Goal: Find specific page/section: Find specific page/section

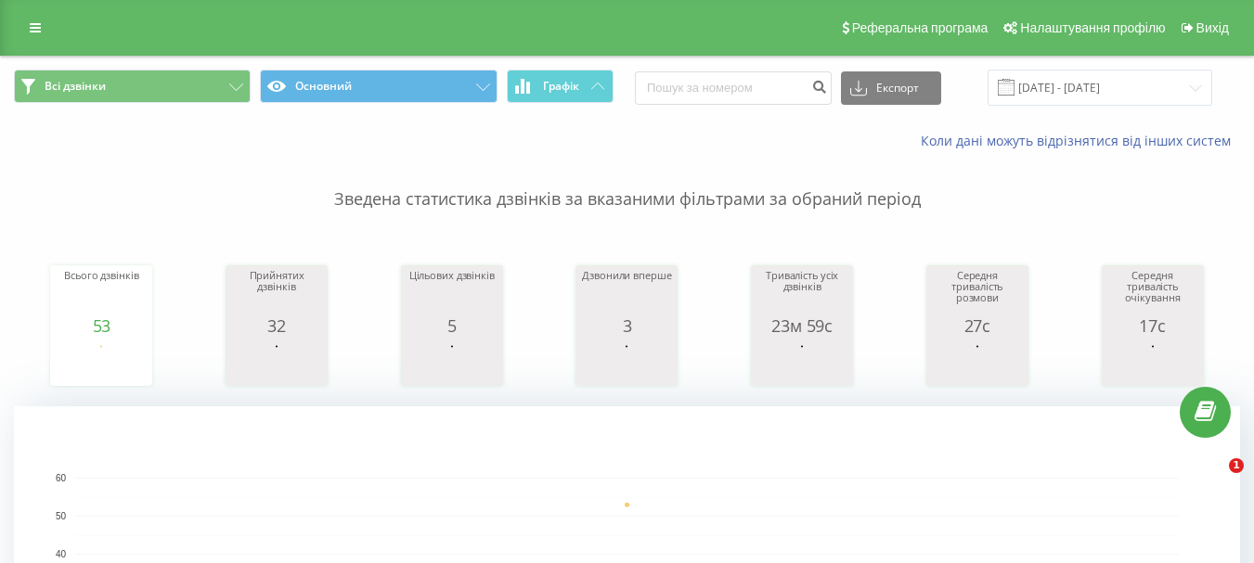
click at [589, 87] on button "Графік" at bounding box center [560, 86] width 107 height 33
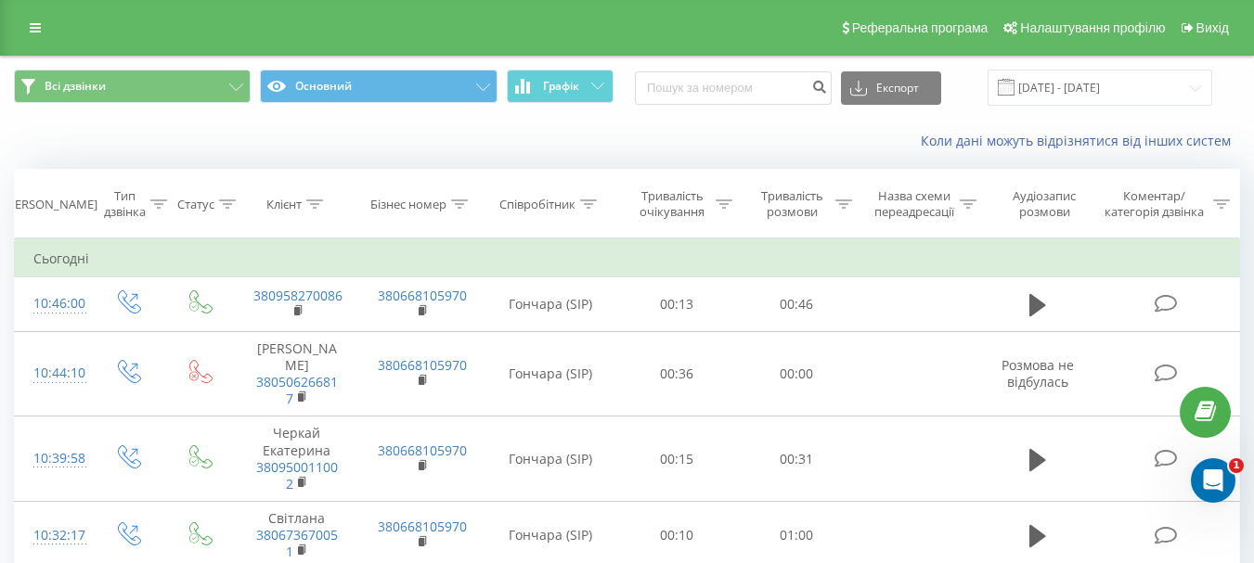
click at [589, 87] on button "Графік" at bounding box center [560, 86] width 107 height 33
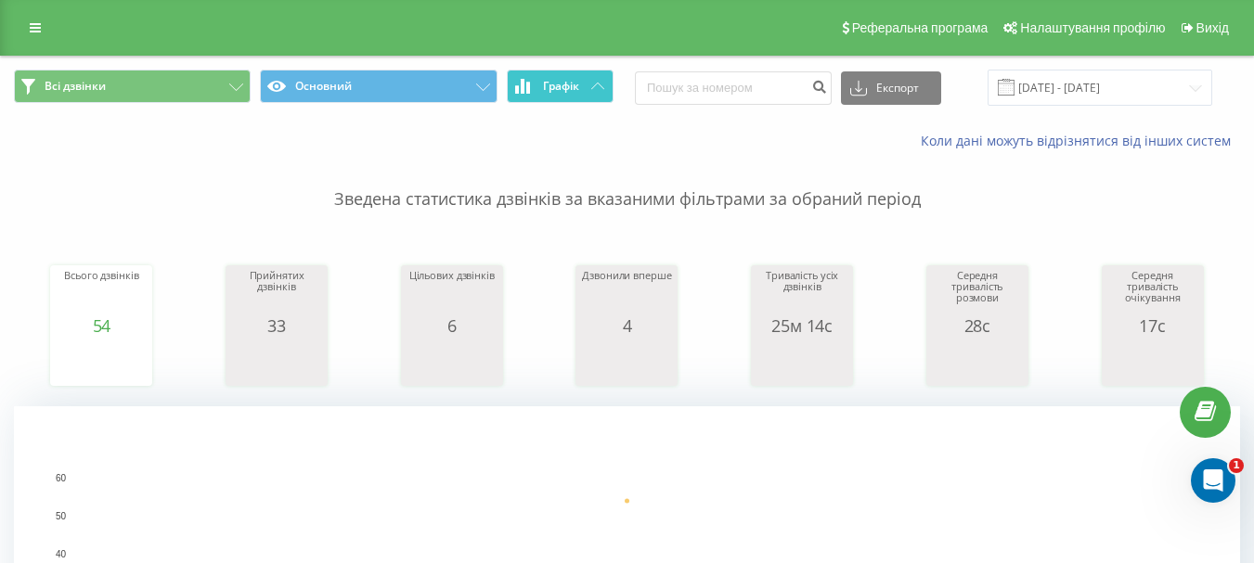
click at [579, 79] on button "Графік" at bounding box center [560, 86] width 107 height 33
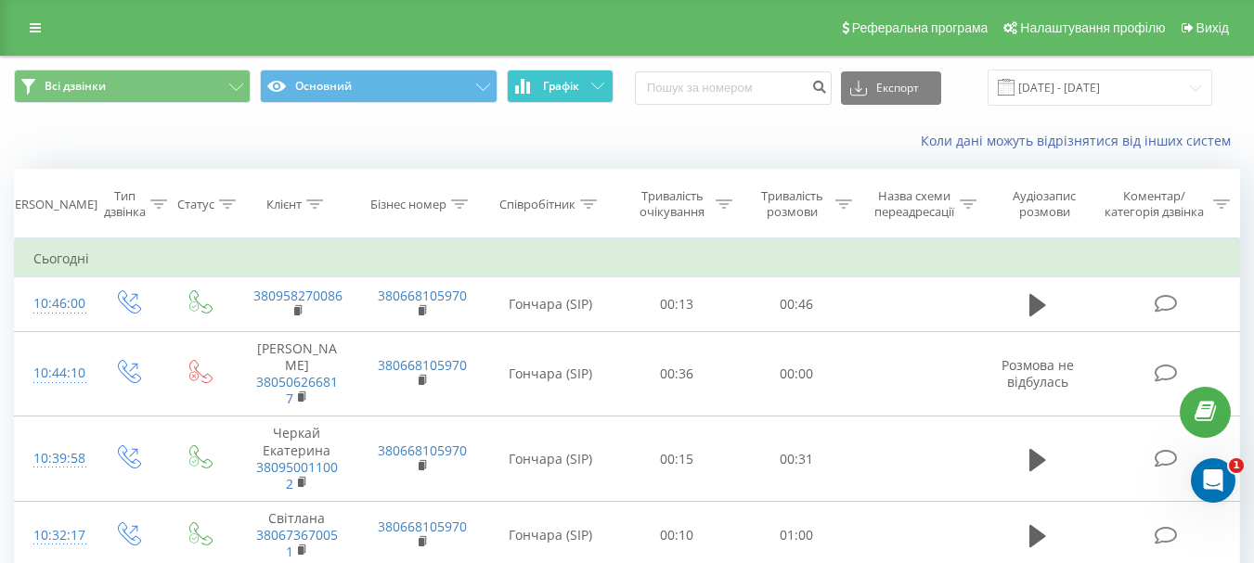
click at [579, 79] on button "Графік" at bounding box center [560, 86] width 107 height 33
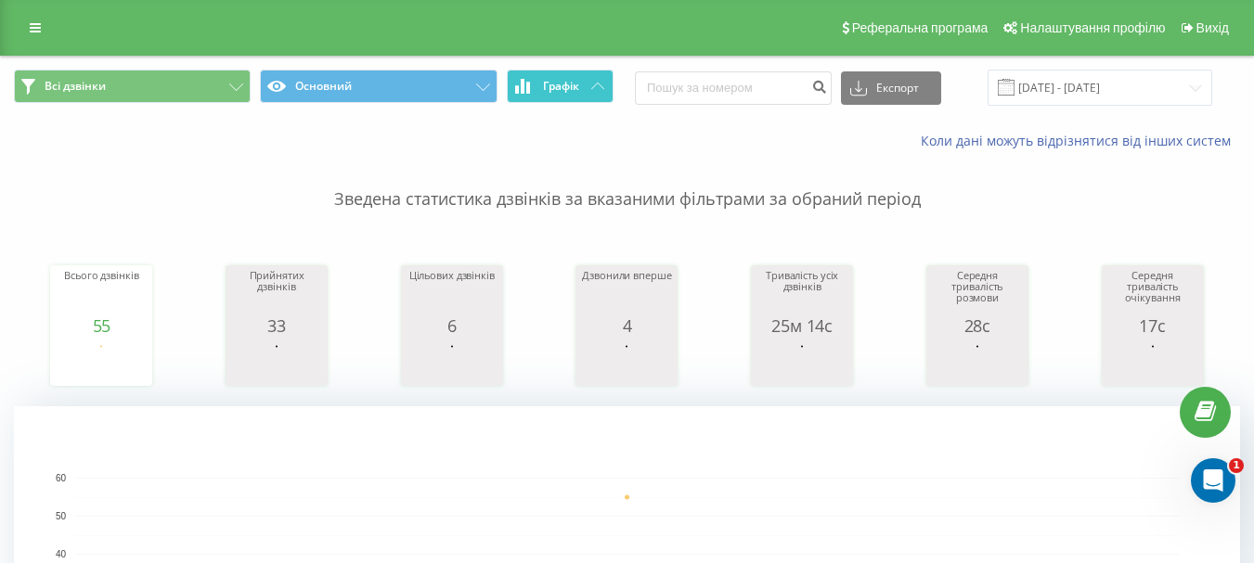
click at [588, 91] on button "Графік" at bounding box center [560, 86] width 107 height 33
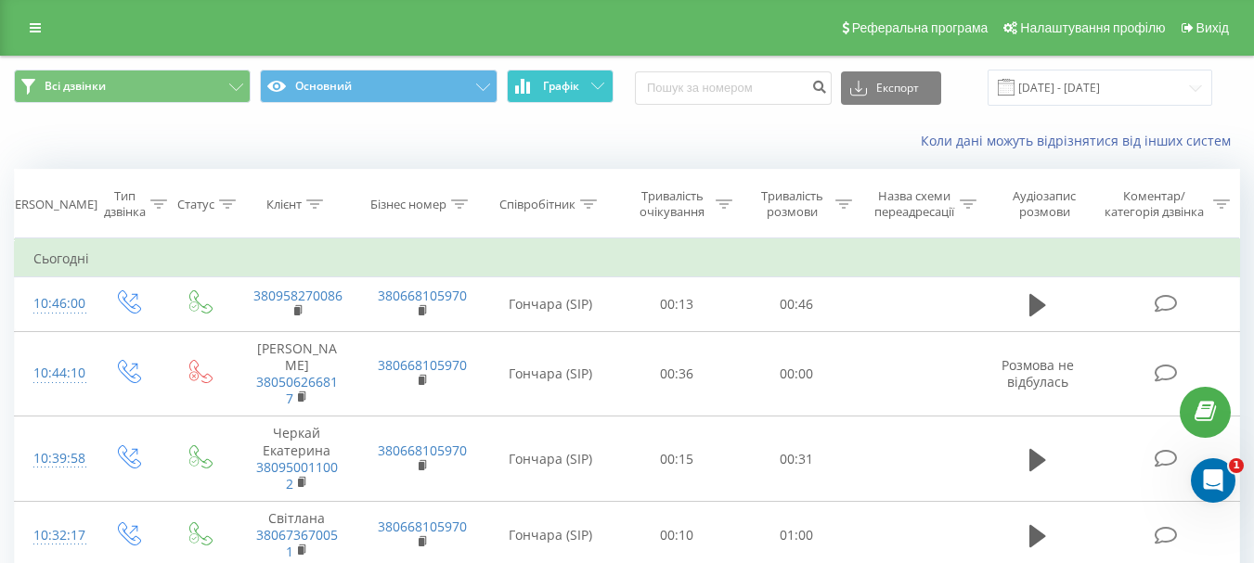
click at [588, 91] on button "Графік" at bounding box center [560, 86] width 107 height 33
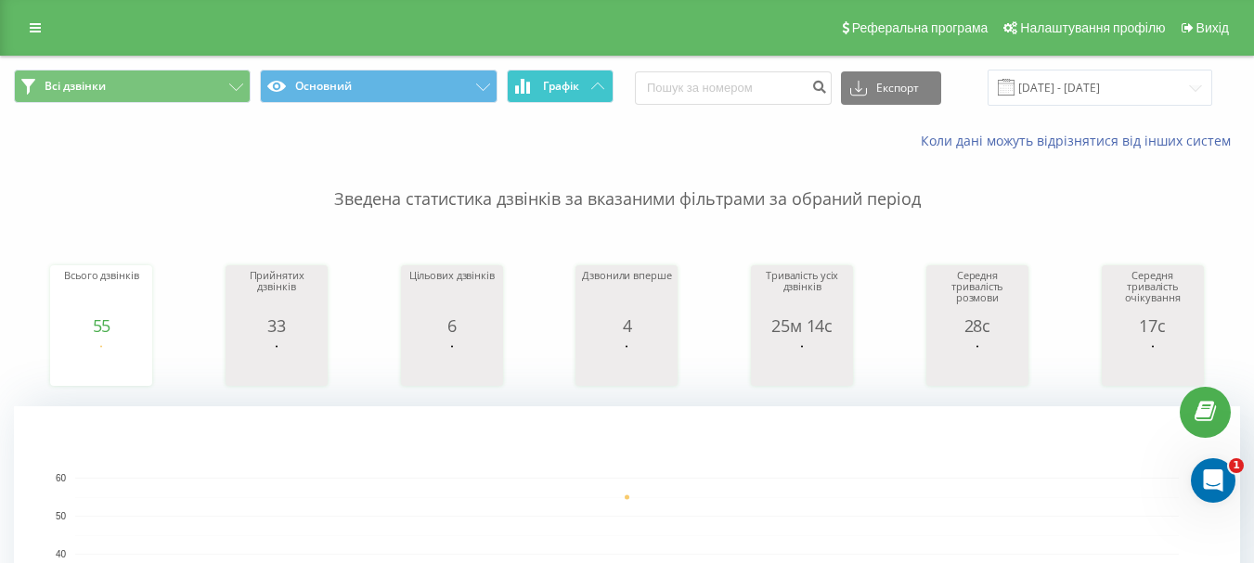
click at [584, 94] on button "Графік" at bounding box center [560, 86] width 107 height 33
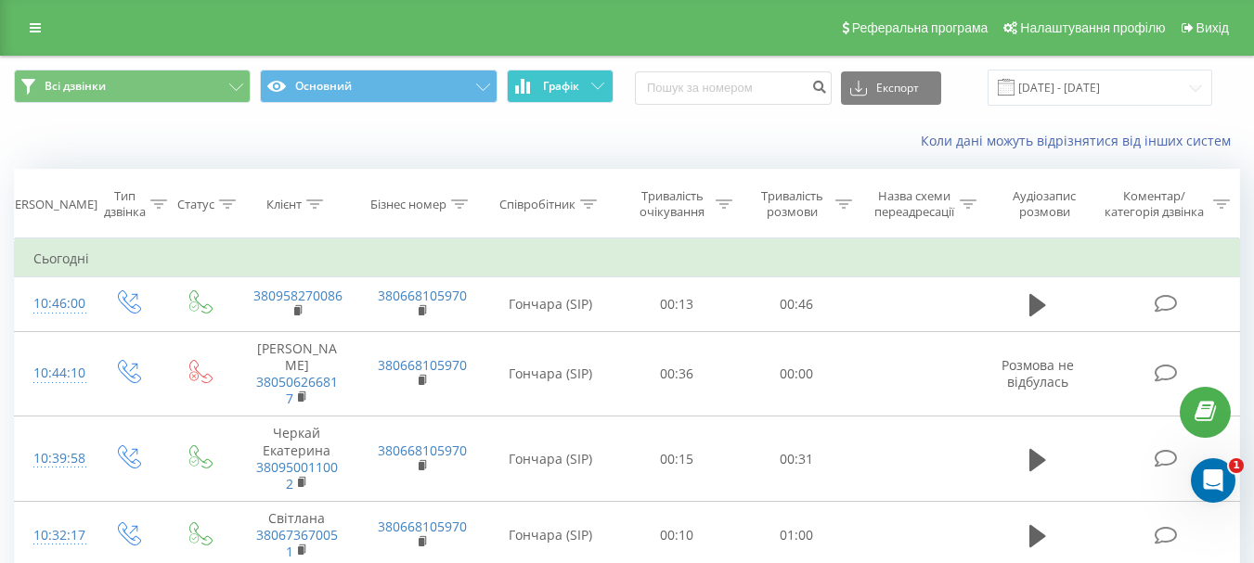
click at [584, 94] on button "Графік" at bounding box center [560, 86] width 107 height 33
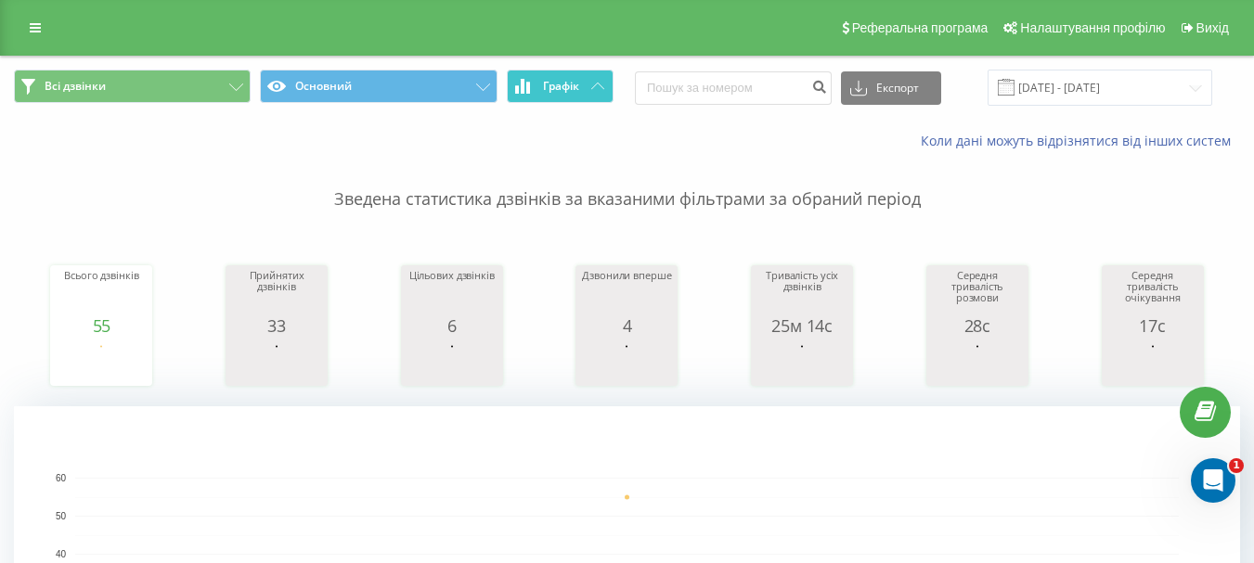
click at [563, 96] on button "Графік" at bounding box center [560, 86] width 107 height 33
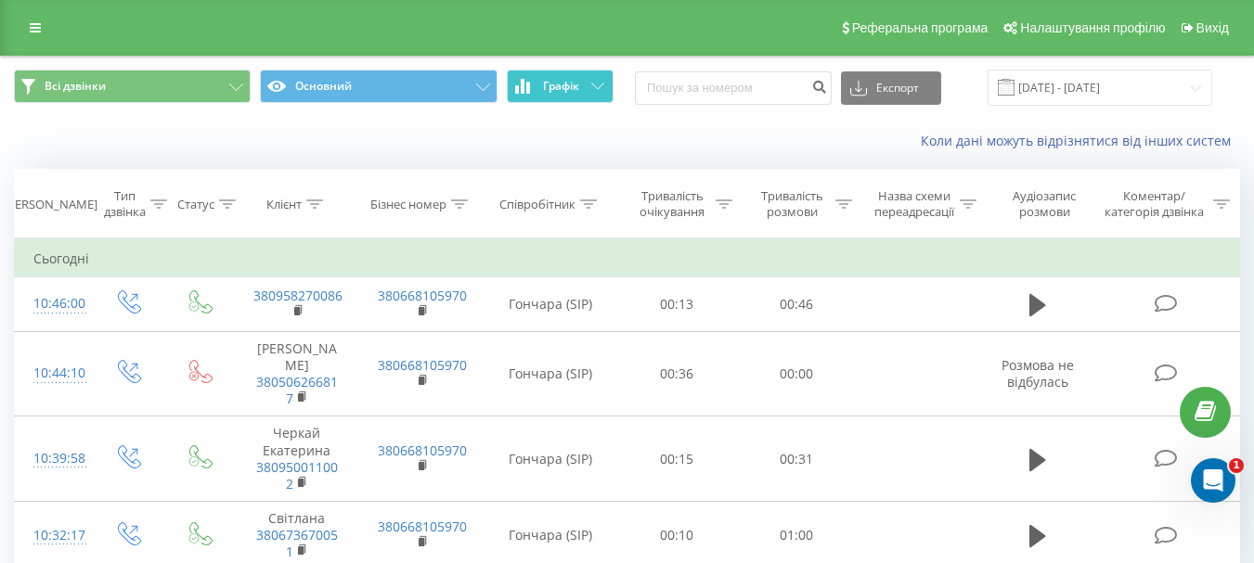
click at [567, 92] on span "Графік" at bounding box center [561, 86] width 36 height 13
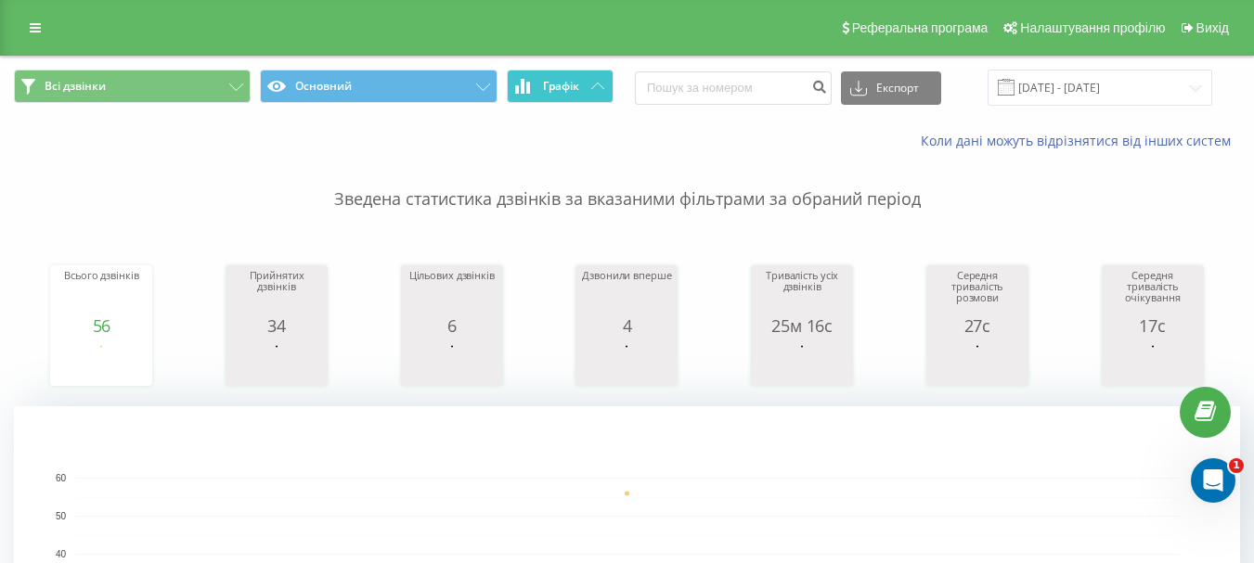
click at [562, 80] on span "Графік" at bounding box center [561, 86] width 36 height 13
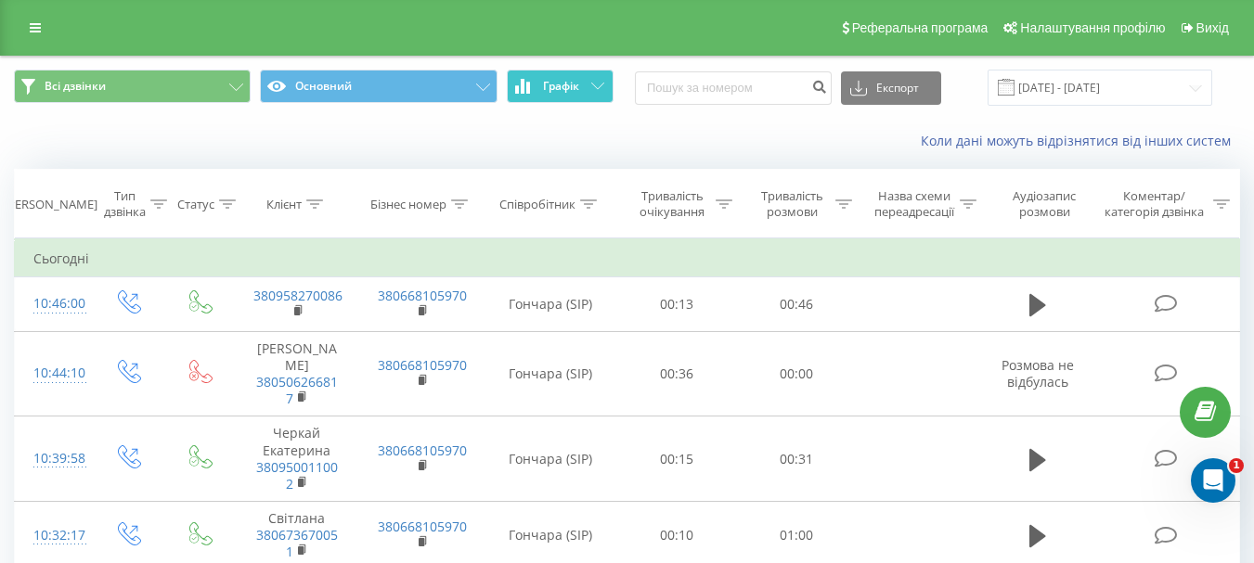
click at [562, 80] on span "Графік" at bounding box center [561, 86] width 36 height 13
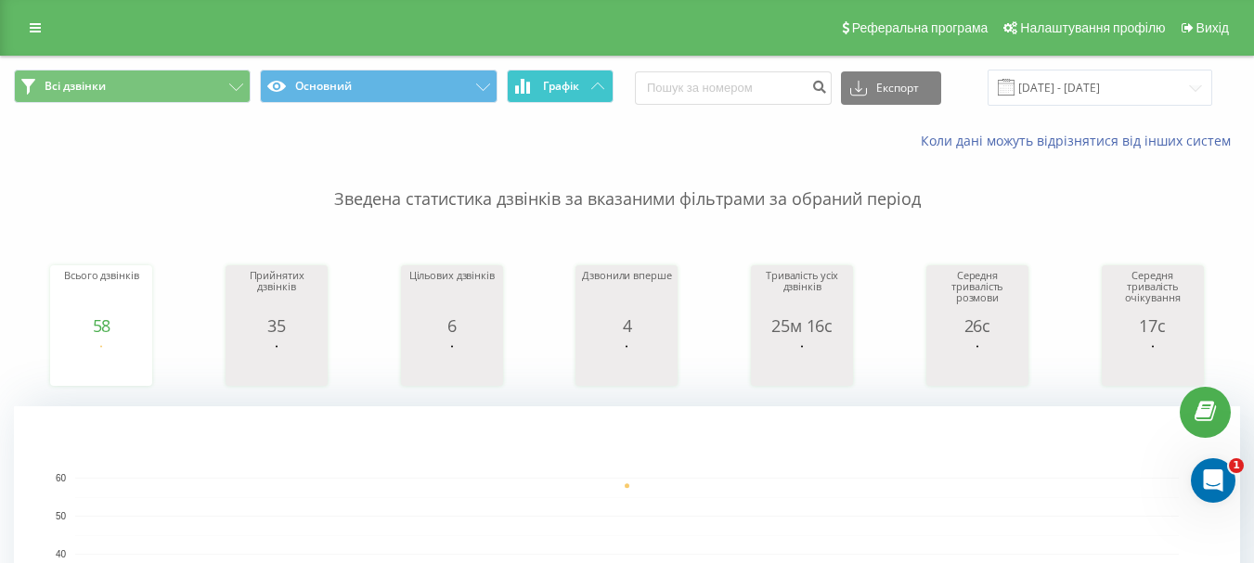
click at [590, 94] on button "Графік" at bounding box center [560, 86] width 107 height 33
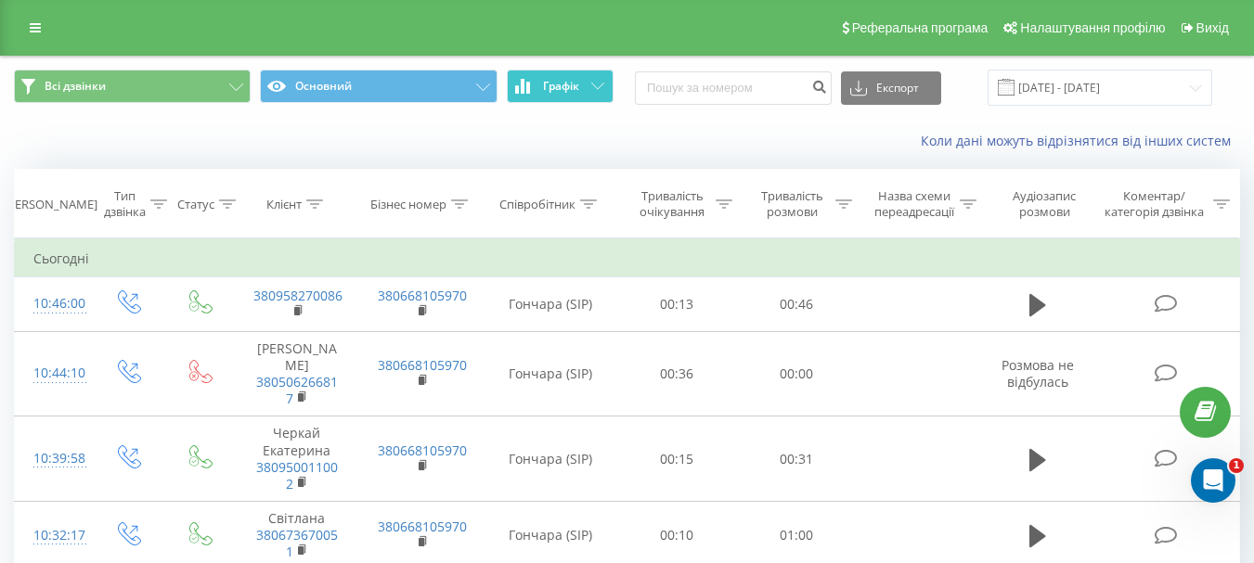
click at [590, 93] on button "Графік" at bounding box center [560, 86] width 107 height 33
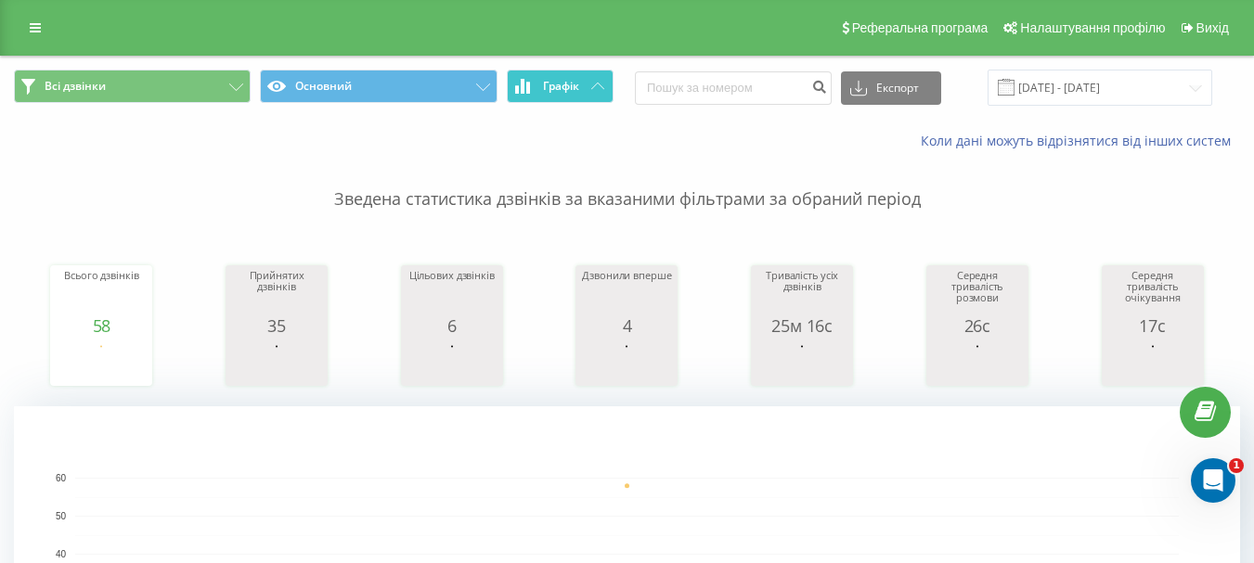
click at [549, 94] on button "Графік" at bounding box center [560, 86] width 107 height 33
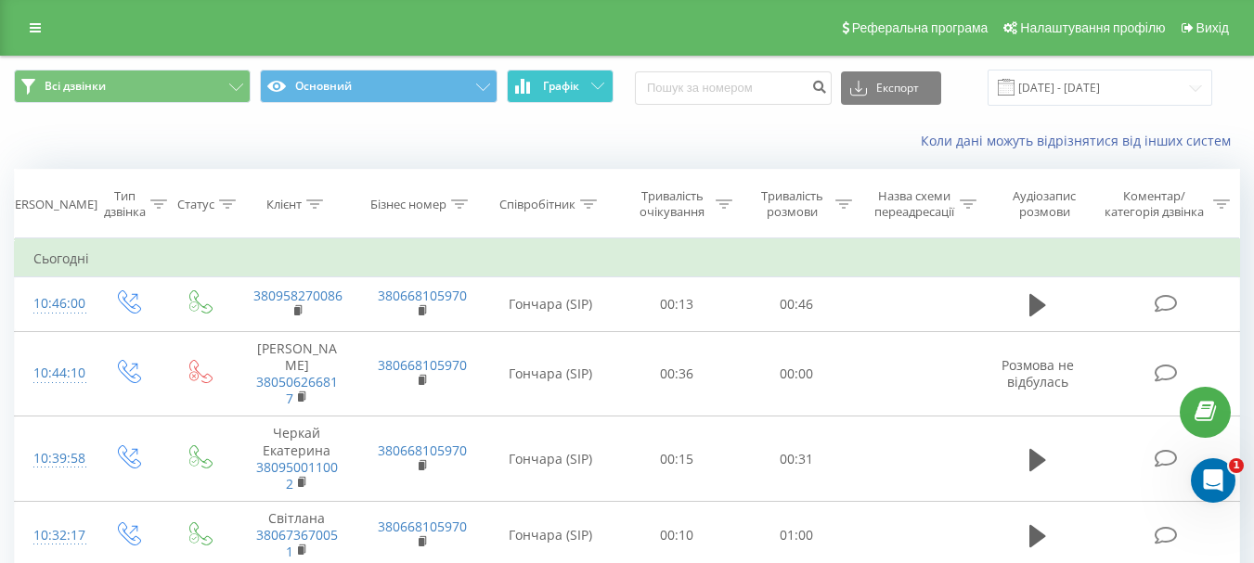
click at [549, 94] on button "Графік" at bounding box center [560, 86] width 107 height 33
